Goal: Browse casually: Explore the website without a specific task or goal

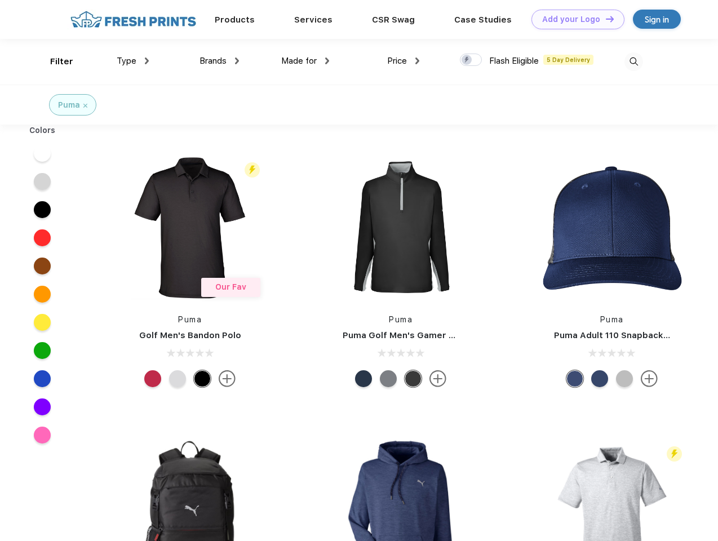
click at [573, 19] on link "Add your Logo Design Tool" at bounding box center [577, 20] width 93 height 20
click at [0, 0] on div "Design Tool" at bounding box center [0, 0] width 0 height 0
click at [604, 19] on link "Add your Logo Design Tool" at bounding box center [577, 20] width 93 height 20
click at [54, 61] on div "Filter" at bounding box center [61, 61] width 23 height 13
click at [133, 61] on span "Type" at bounding box center [127, 61] width 20 height 10
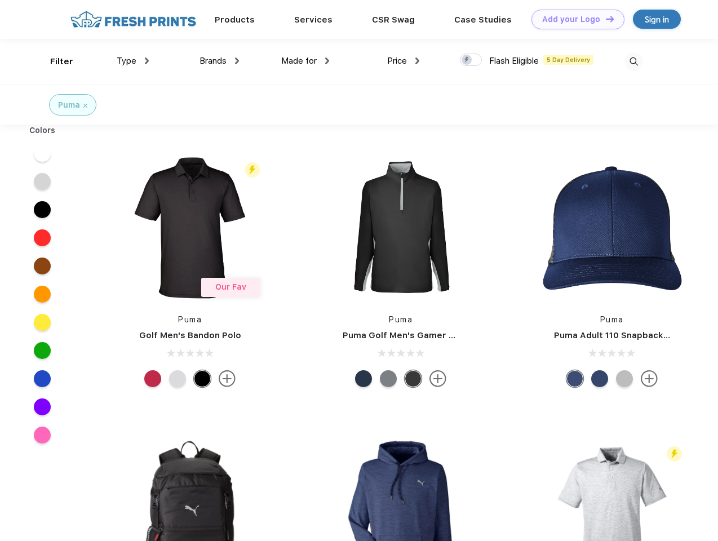
click at [219, 61] on span "Brands" at bounding box center [212, 61] width 27 height 10
click at [305, 61] on span "Made for" at bounding box center [298, 61] width 35 height 10
click at [403, 61] on span "Price" at bounding box center [397, 61] width 20 height 10
click at [471, 60] on div at bounding box center [471, 60] width 22 height 12
click at [467, 60] on input "checkbox" at bounding box center [463, 56] width 7 height 7
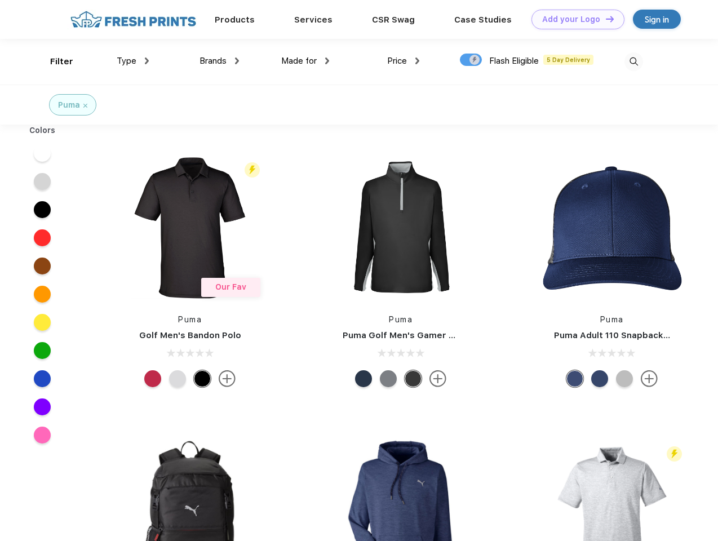
click at [633, 61] on img at bounding box center [633, 61] width 19 height 19
